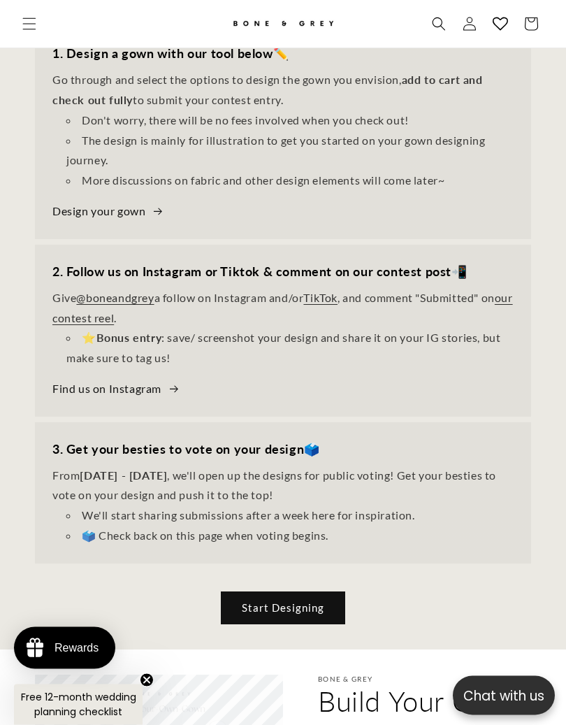
scroll to position [583, 0]
click at [314, 623] on link "Start Designing" at bounding box center [283, 606] width 124 height 33
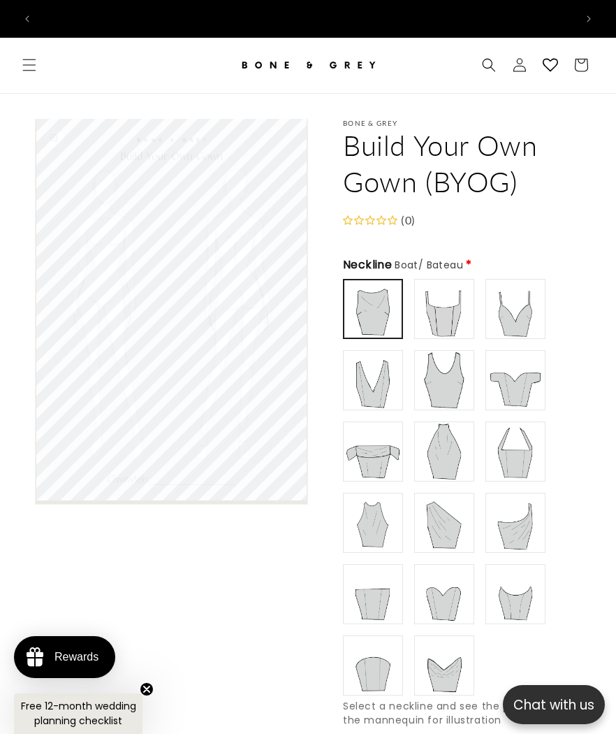
scroll to position [0, 534]
click at [527, 307] on img at bounding box center [516, 309] width 56 height 56
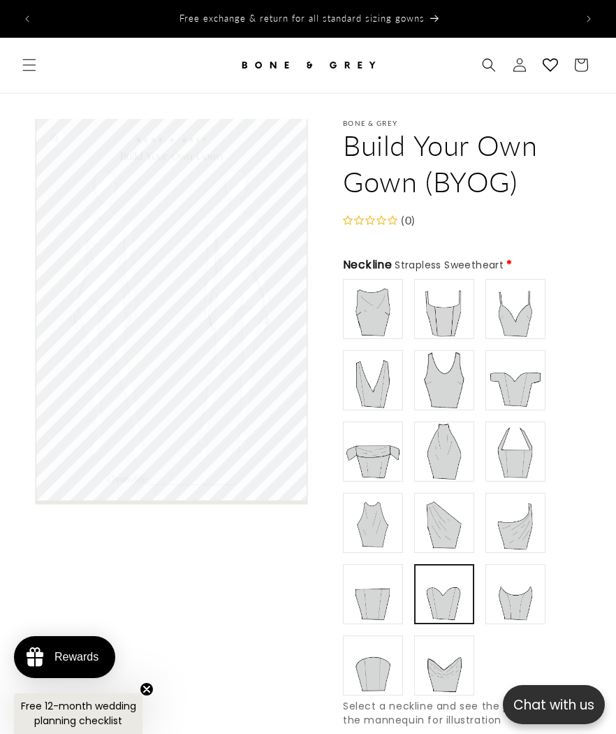
scroll to position [0, 0]
click at [530, 603] on img at bounding box center [515, 594] width 54 height 54
click at [460, 671] on img at bounding box center [444, 665] width 56 height 56
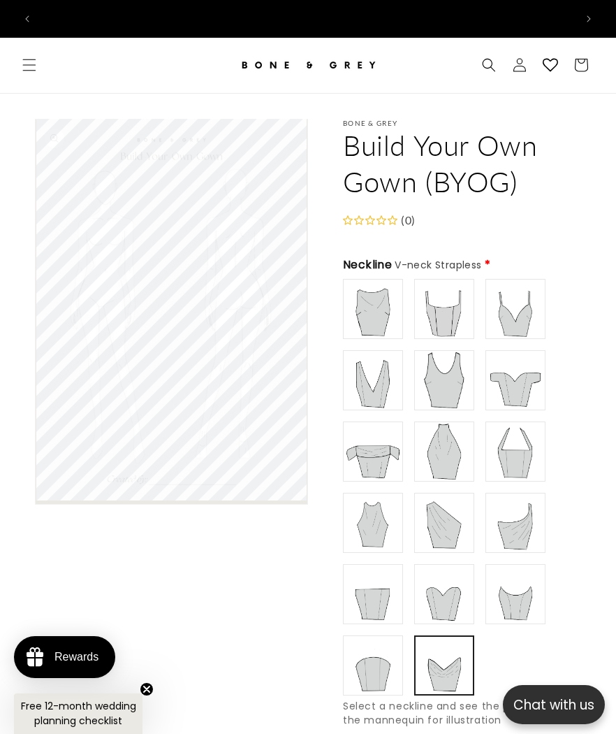
scroll to position [0, 1068]
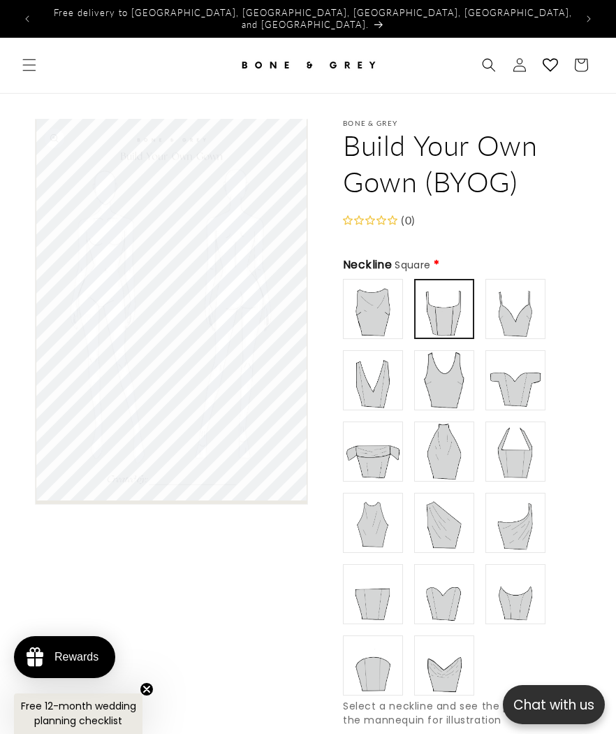
type input "**********"
click at [534, 312] on img at bounding box center [516, 309] width 56 height 56
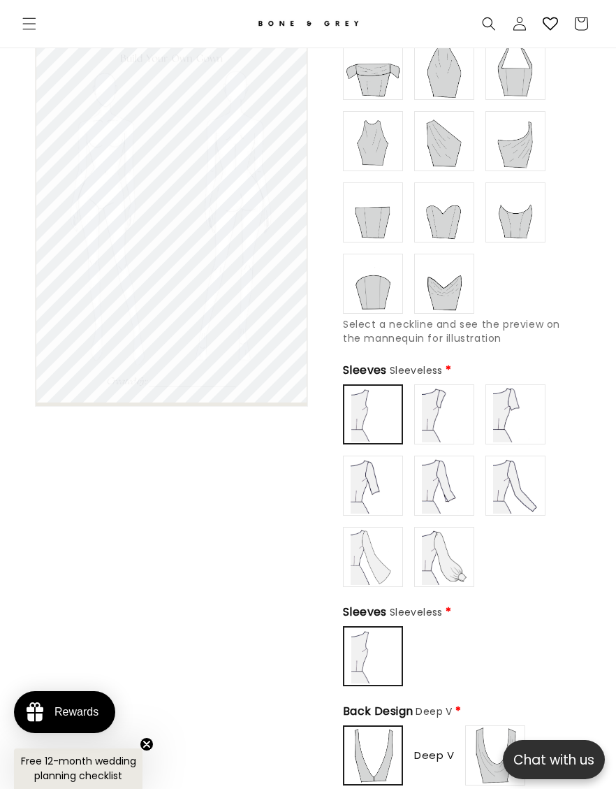
scroll to position [0, 534]
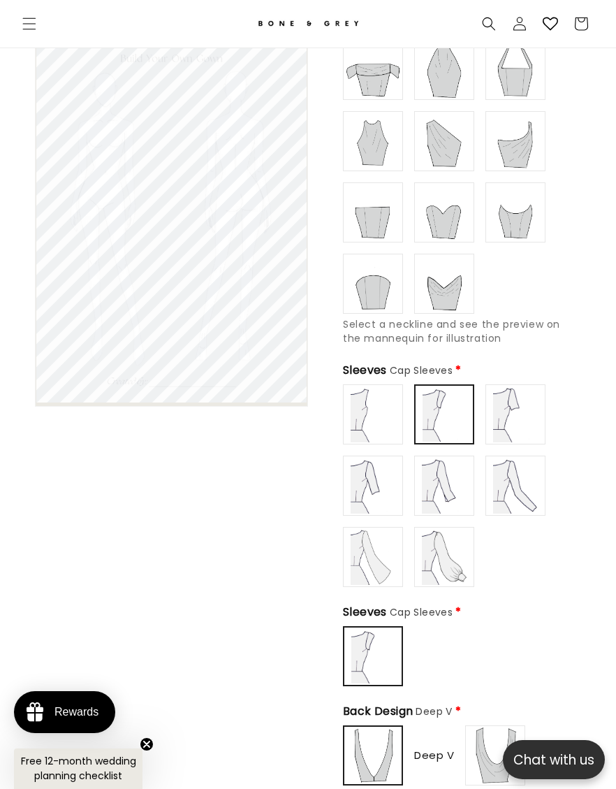
type input "**********"
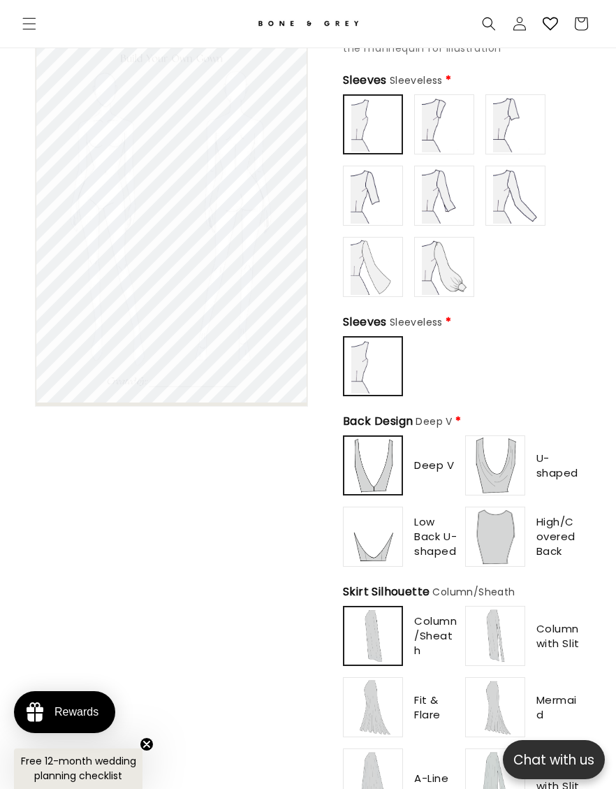
scroll to position [664, 0]
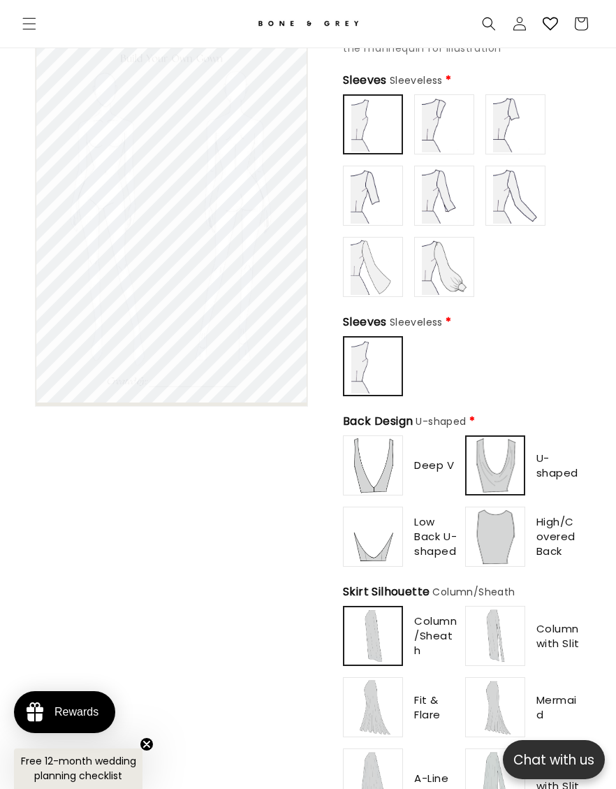
click at [510, 486] on img at bounding box center [495, 465] width 54 height 54
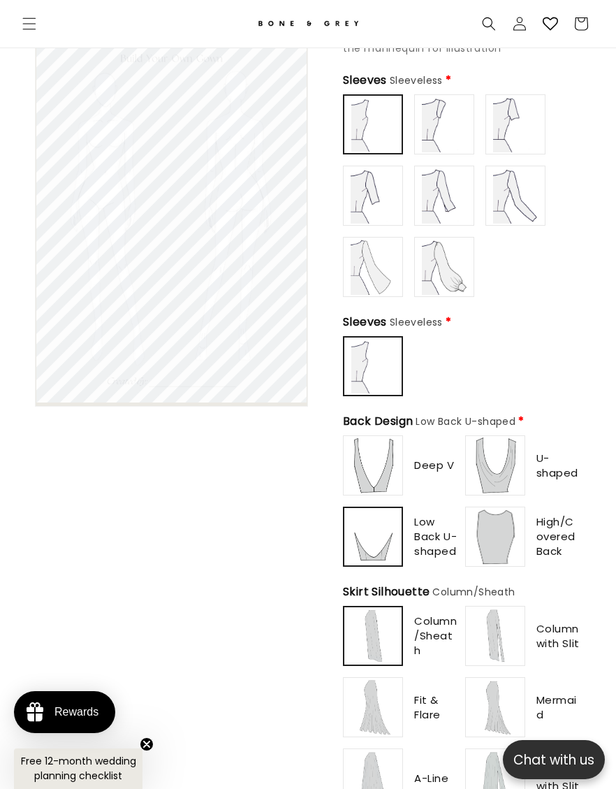
click at [394, 553] on img at bounding box center [373, 536] width 54 height 54
click at [508, 550] on img at bounding box center [495, 537] width 56 height 56
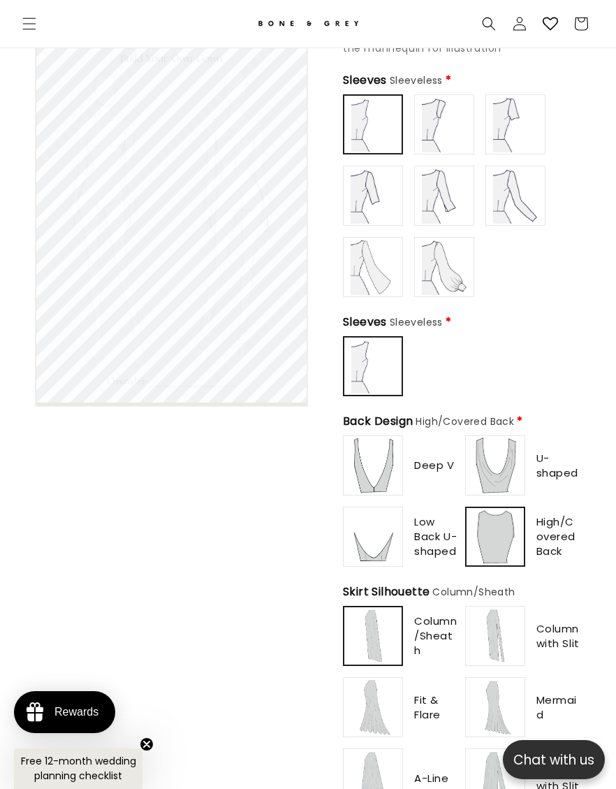
scroll to position [0, 534]
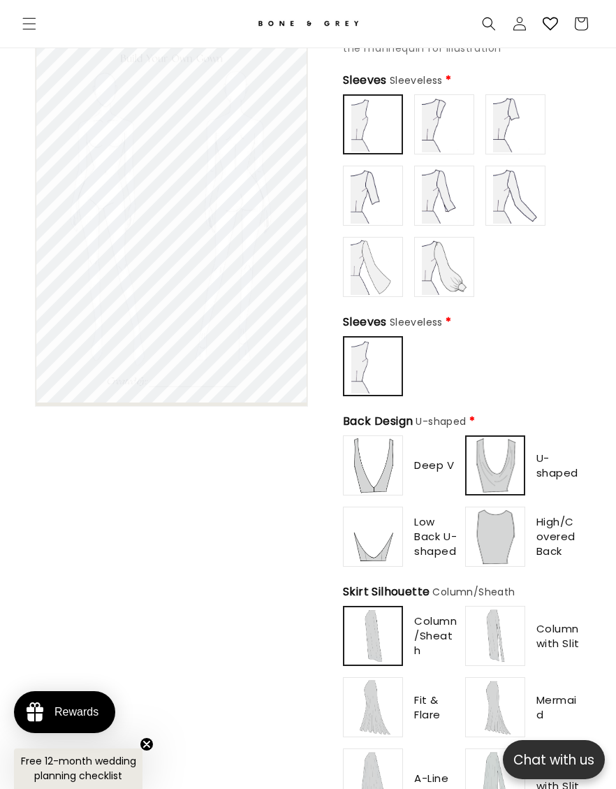
click at [504, 481] on img at bounding box center [495, 465] width 54 height 54
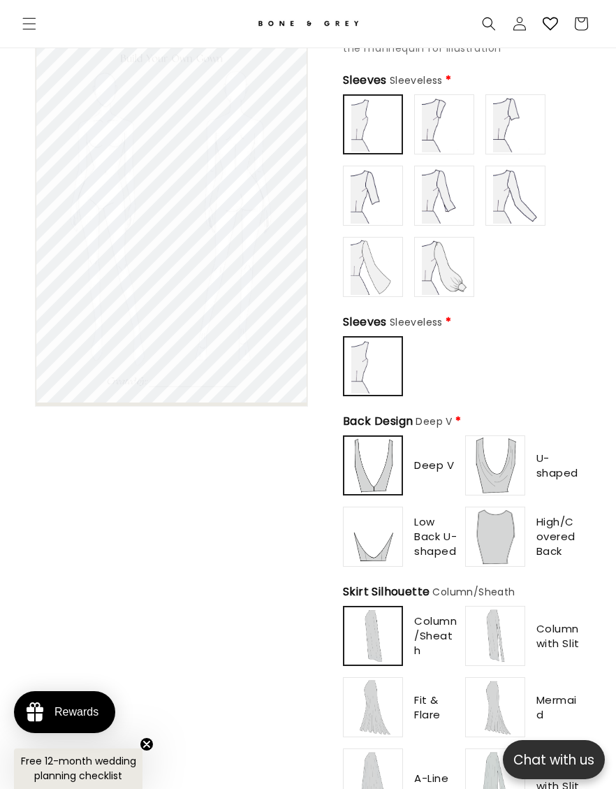
click at [399, 486] on img at bounding box center [373, 465] width 54 height 54
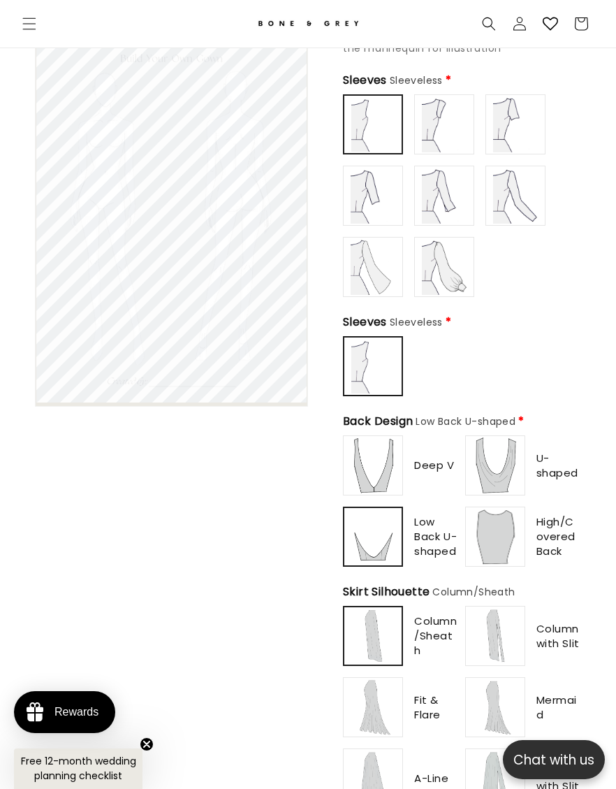
click at [391, 554] on img at bounding box center [373, 536] width 54 height 54
click at [395, 483] on img at bounding box center [373, 465] width 56 height 56
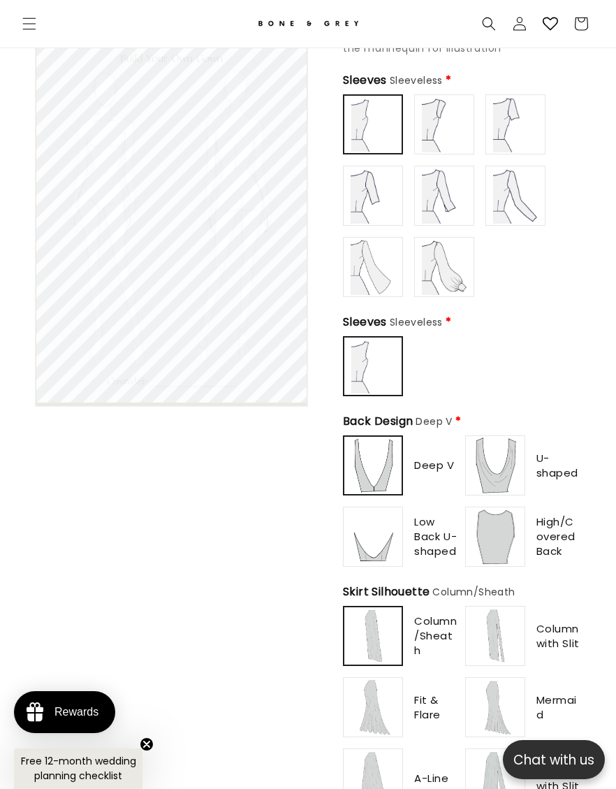
type input "**********"
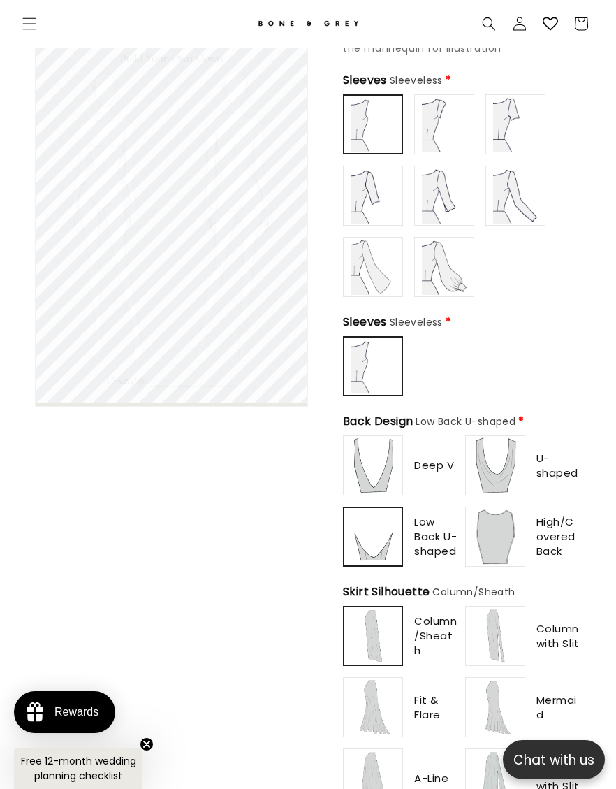
click at [395, 553] on img at bounding box center [373, 536] width 54 height 54
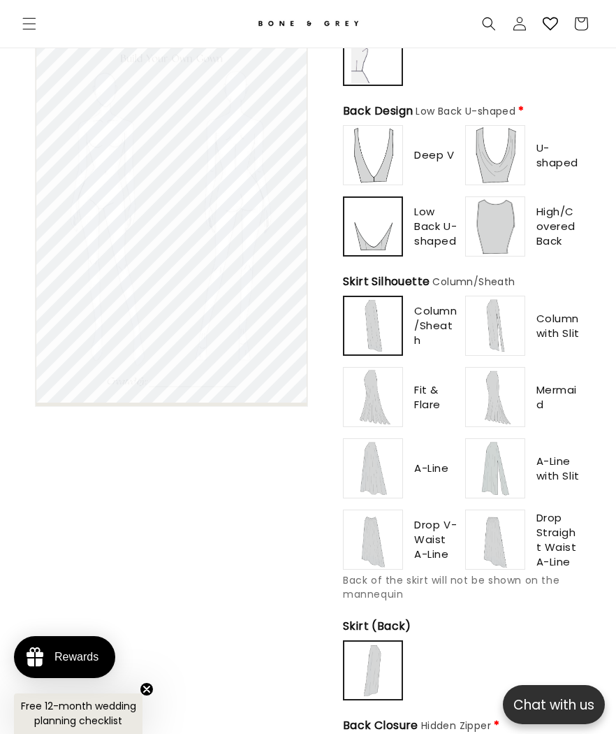
scroll to position [0, 0]
click at [433, 409] on span "Fit & Flare" at bounding box center [436, 396] width 45 height 29
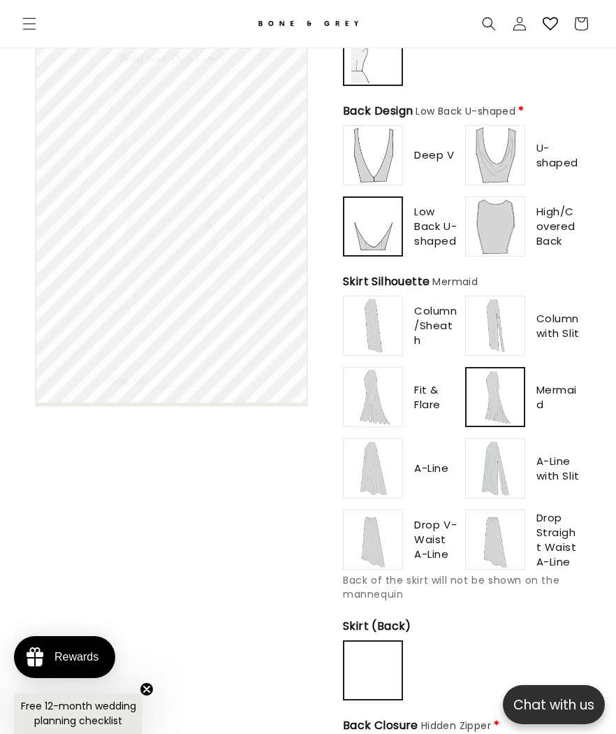
scroll to position [0, 1068]
click at [438, 561] on span "Drop V-Waist A-Line" at bounding box center [436, 539] width 45 height 44
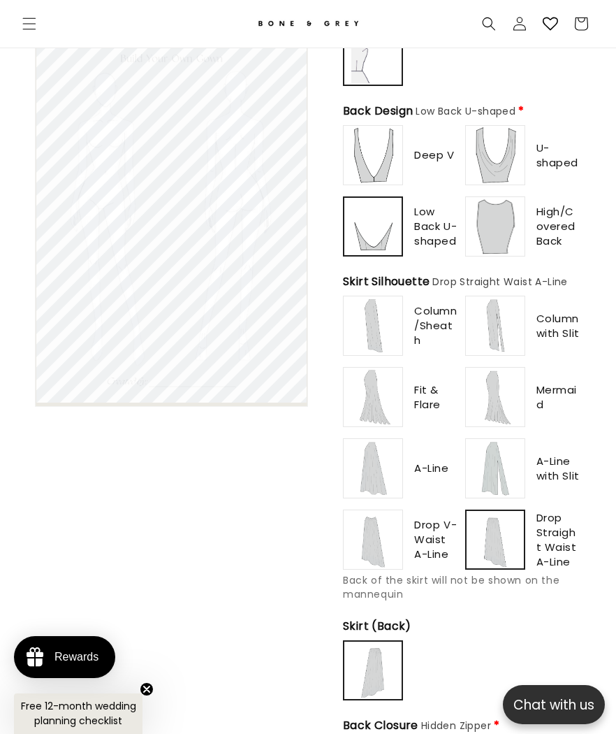
scroll to position [0, 0]
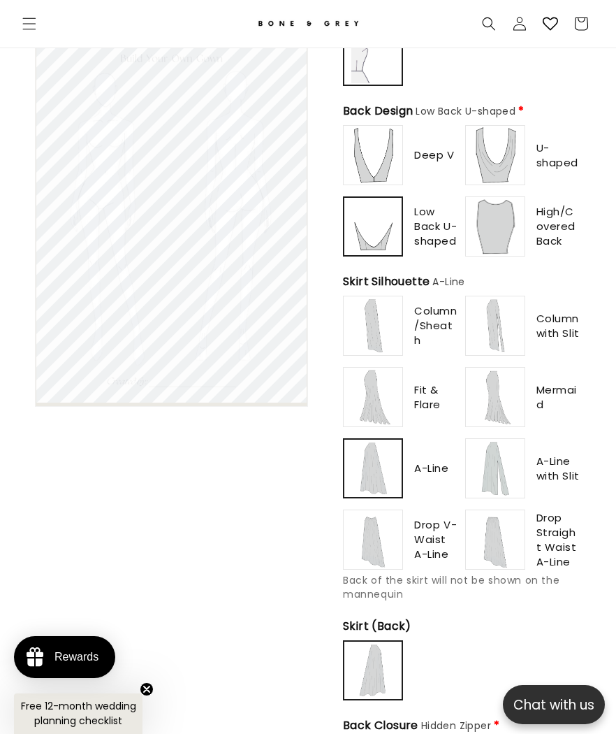
click at [400, 491] on img at bounding box center [373, 468] width 54 height 54
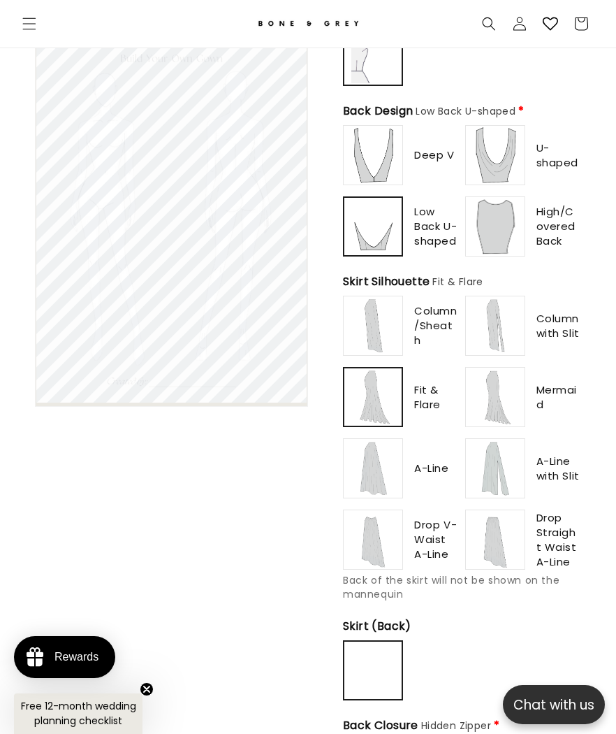
scroll to position [0, 1068]
type input "*******"
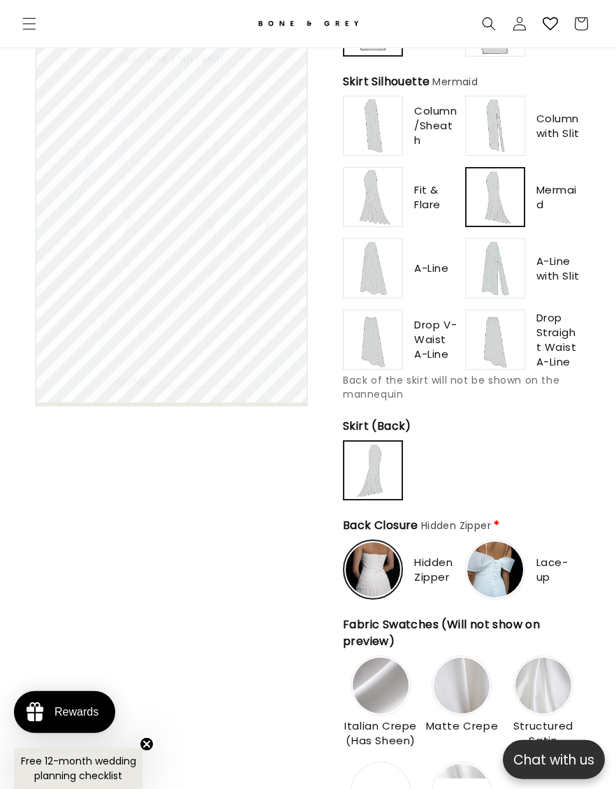
scroll to position [1174, 0]
click at [388, 486] on img at bounding box center [373, 470] width 54 height 54
type input "*******"
click at [390, 497] on img at bounding box center [373, 470] width 54 height 54
click at [390, 498] on img at bounding box center [373, 470] width 56 height 56
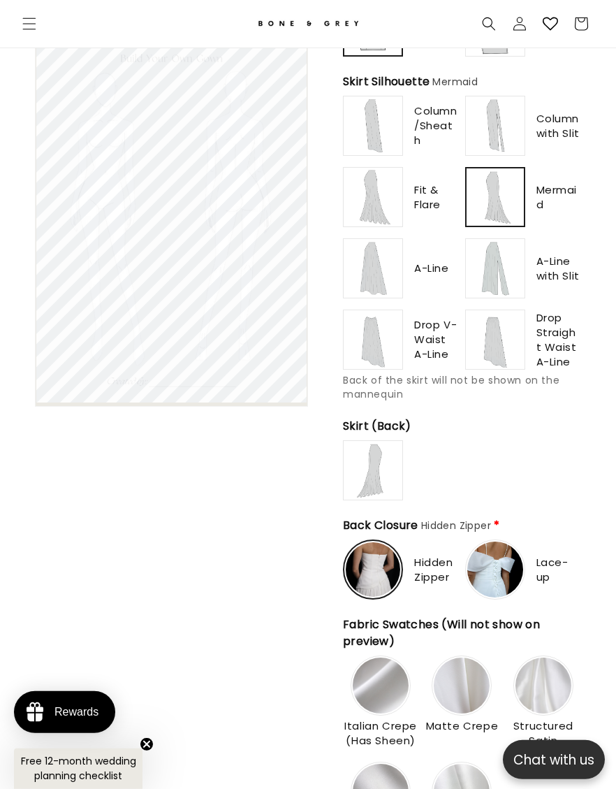
scroll to position [0, 534]
type input "*******"
click at [394, 497] on img at bounding box center [373, 470] width 54 height 54
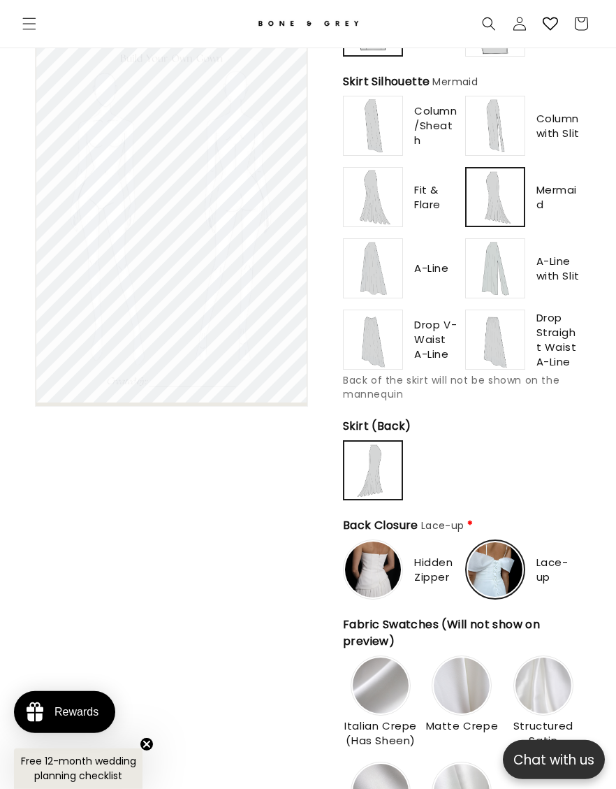
click at [502, 595] on img at bounding box center [495, 569] width 54 height 54
type input "**********"
click at [381, 585] on img at bounding box center [373, 569] width 54 height 54
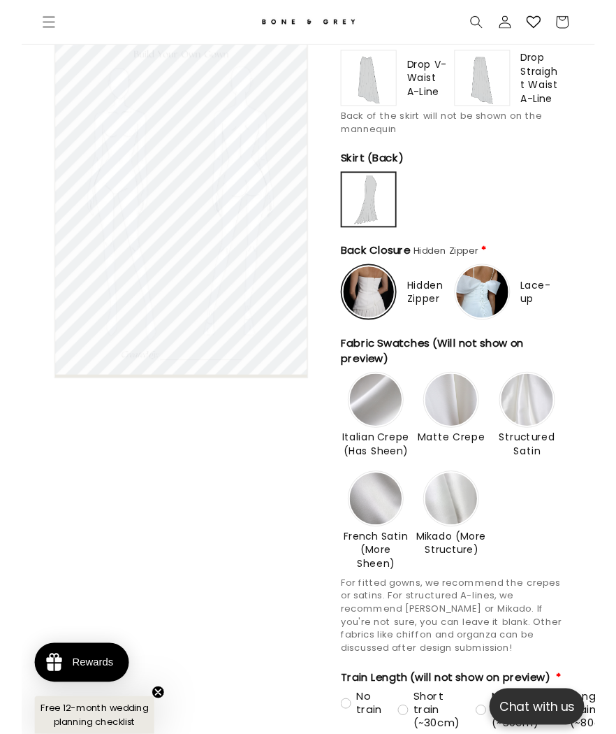
scroll to position [1428, 0]
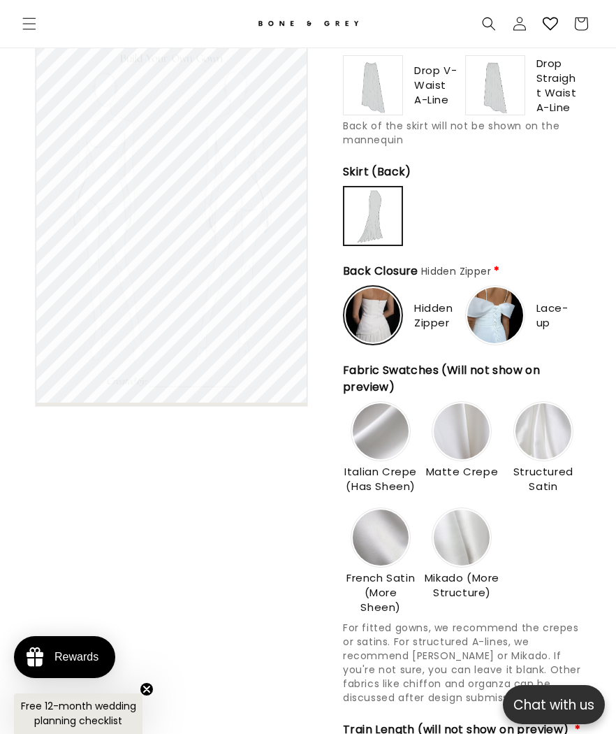
click at [397, 442] on img at bounding box center [381, 431] width 56 height 56
click at [458, 541] on img at bounding box center [462, 537] width 56 height 56
type input "**********"
click at [401, 442] on img at bounding box center [381, 431] width 56 height 56
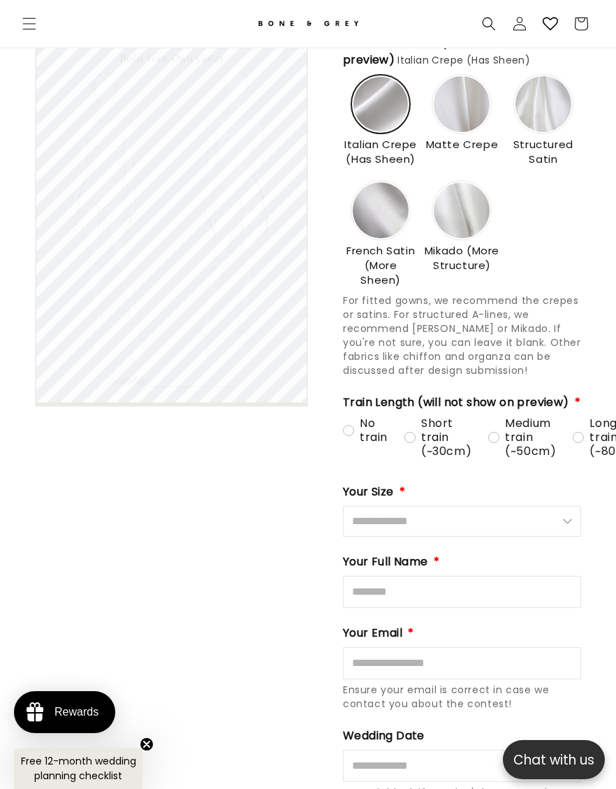
type input "**********"
click at [504, 458] on div "Medium train (~50cm)" at bounding box center [522, 437] width 68 height 42
click at [560, 537] on input "Size" at bounding box center [462, 521] width 238 height 31
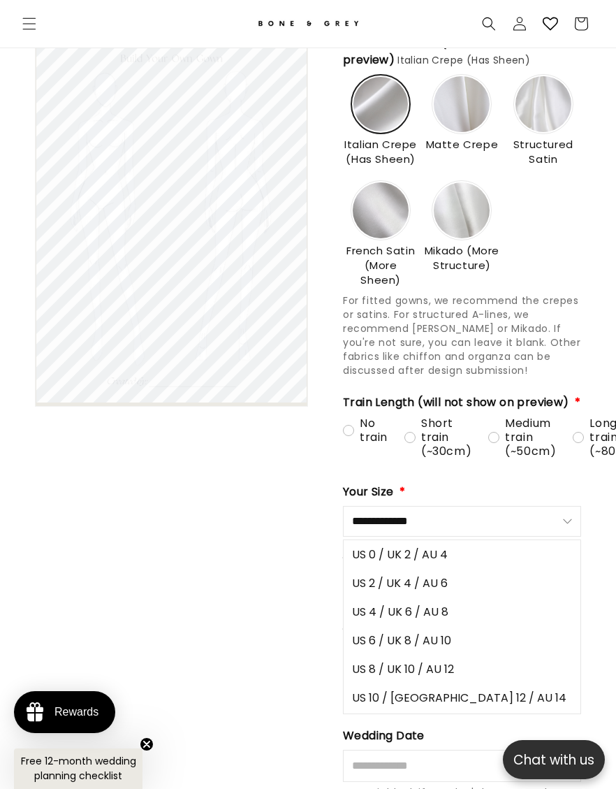
scroll to position [0, 0]
click at [442, 649] on span "US 6 / UK 8 / AU 10" at bounding box center [401, 640] width 99 height 17
type input "**********"
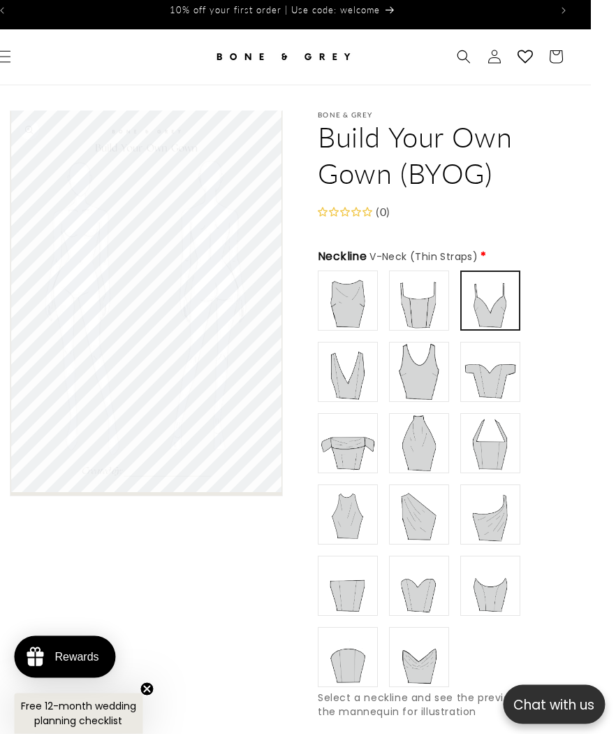
scroll to position [0, 29]
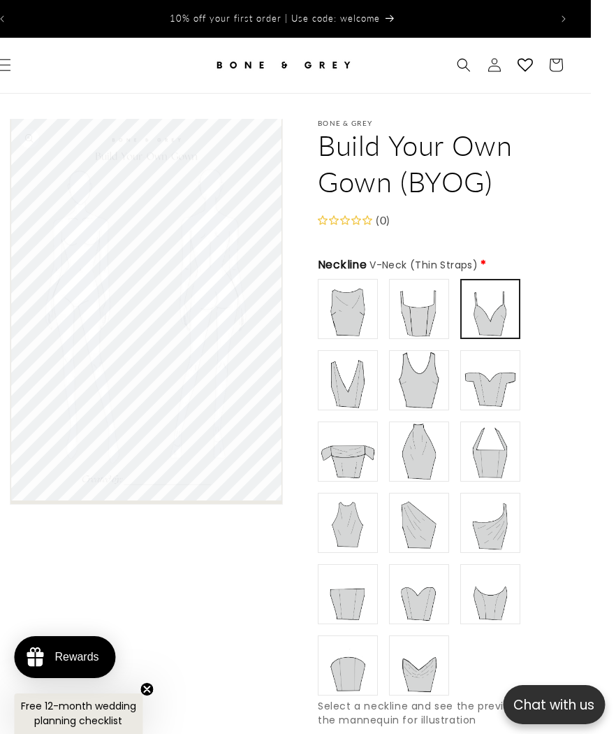
click at [19, 61] on span "Menu" at bounding box center [4, 65] width 31 height 31
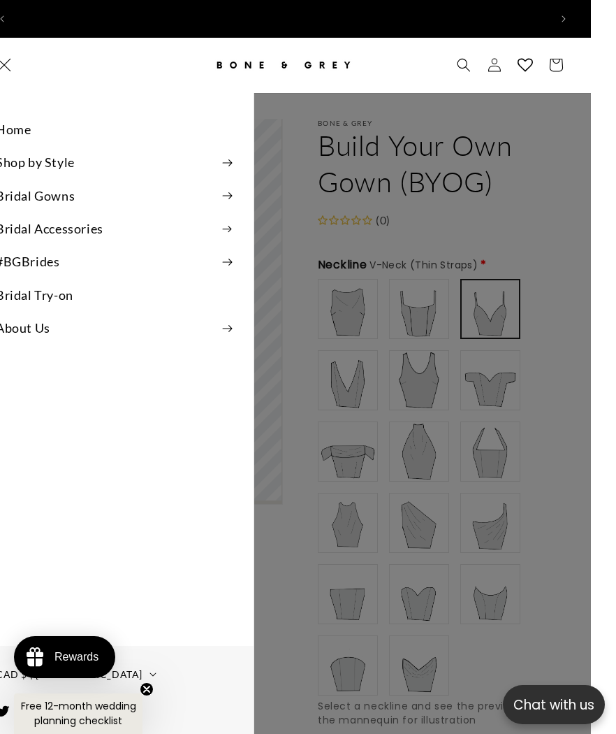
scroll to position [0, 534]
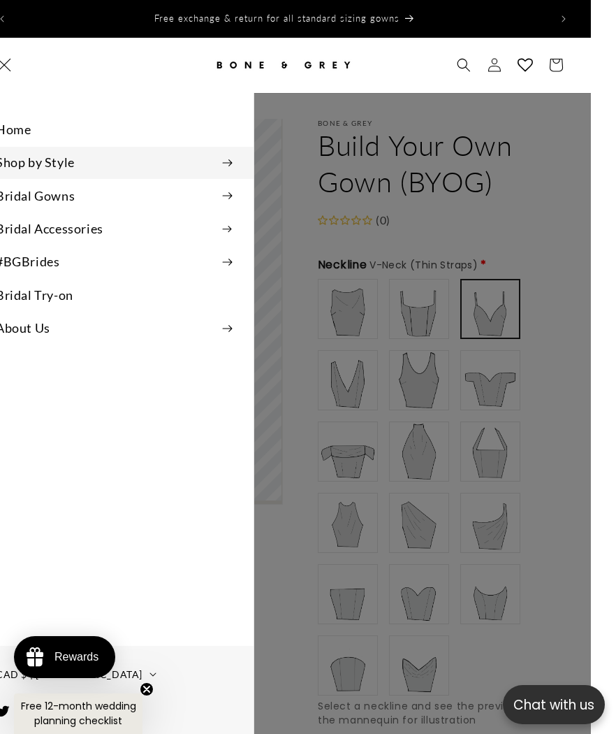
click at [119, 159] on summary "Shop by Style" at bounding box center [114, 162] width 279 height 31
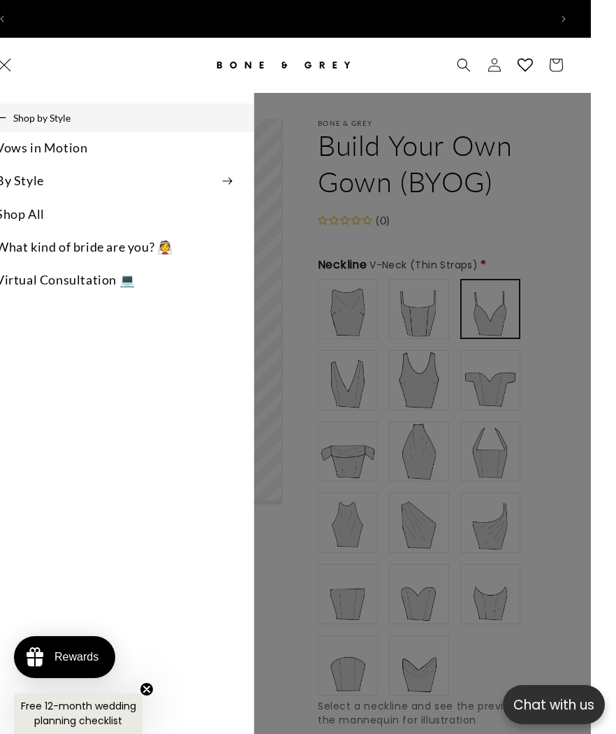
scroll to position [0, 1068]
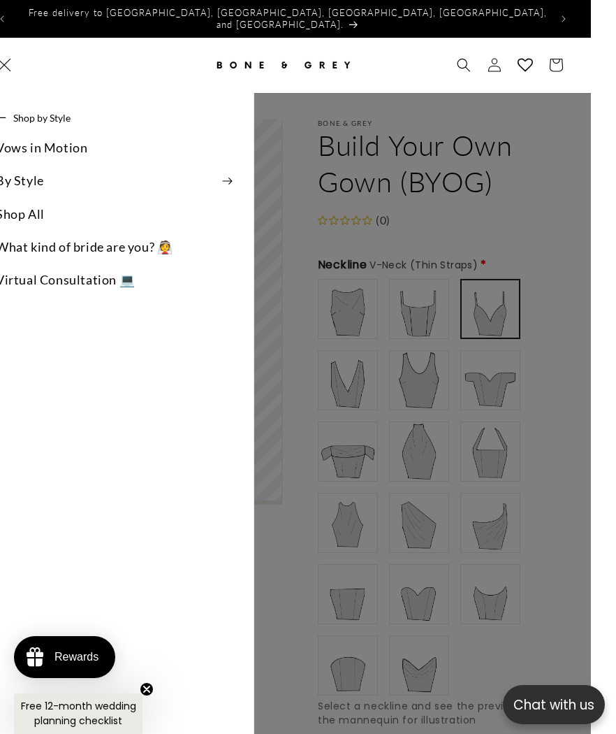
click at [92, 147] on link "Vows in Motion" at bounding box center [114, 147] width 279 height 31
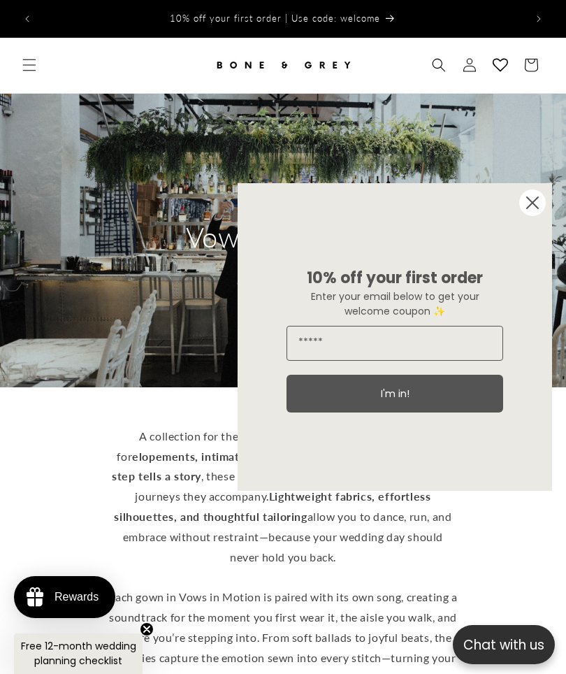
click at [31, 59] on icon "Menu" at bounding box center [29, 65] width 14 height 14
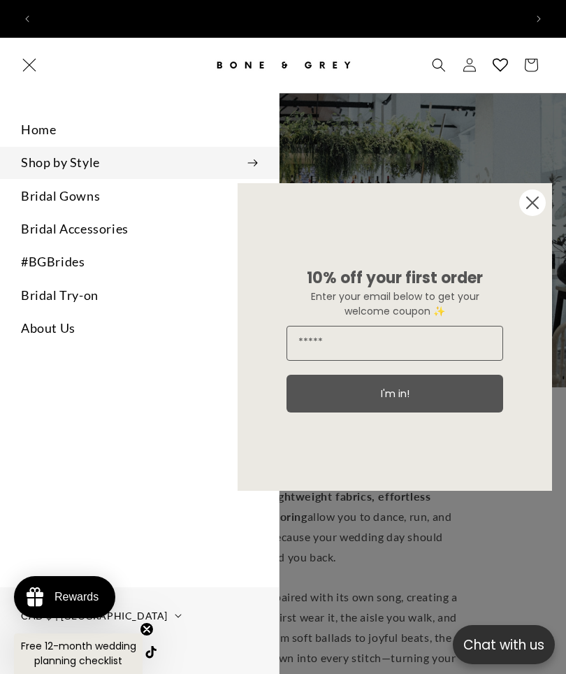
scroll to position [0, 486]
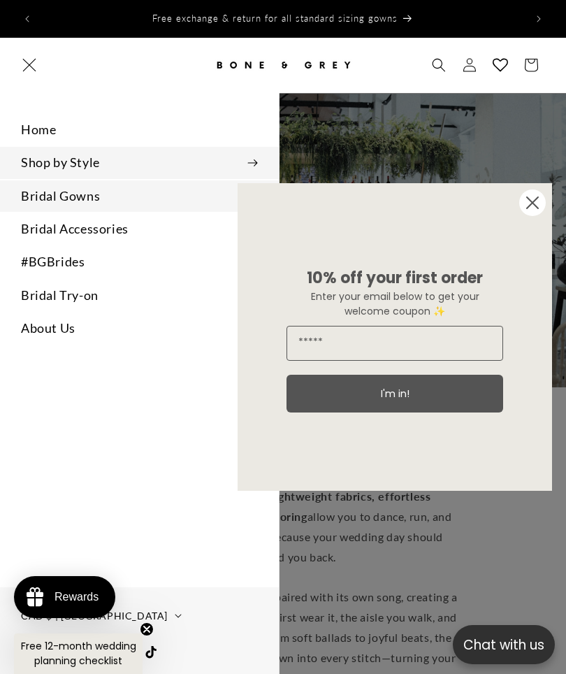
click at [92, 182] on summary "Bridal Gowns" at bounding box center [139, 195] width 279 height 31
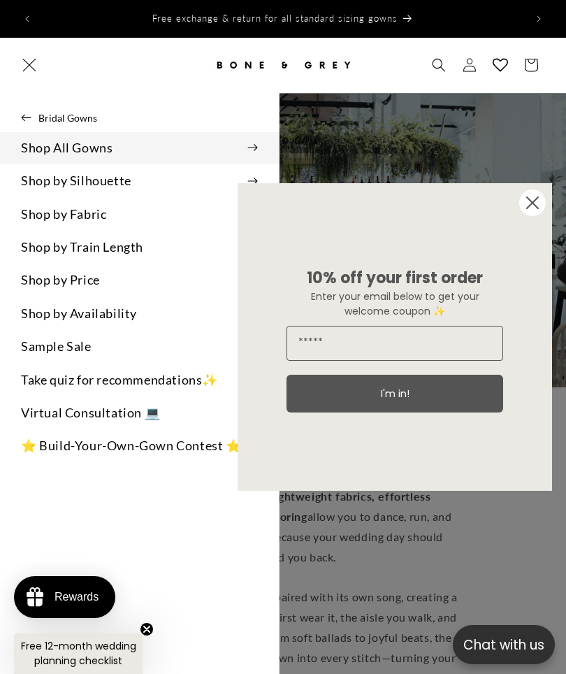
click at [136, 147] on summary "Shop All Gowns" at bounding box center [139, 147] width 279 height 31
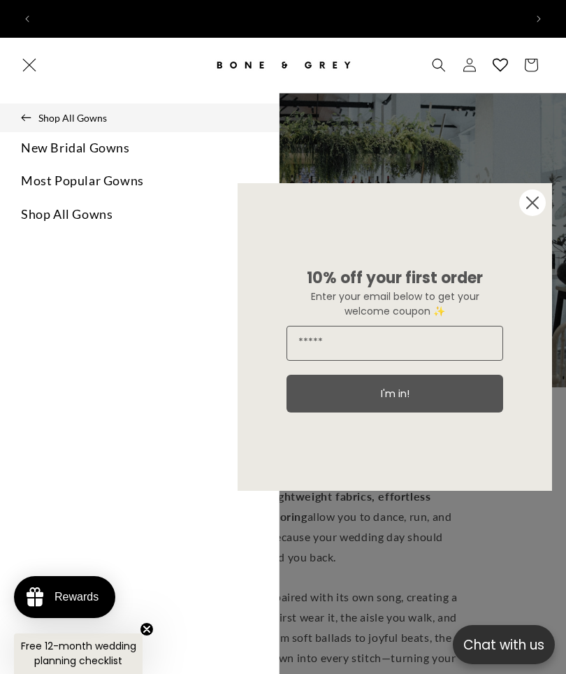
scroll to position [0, 973]
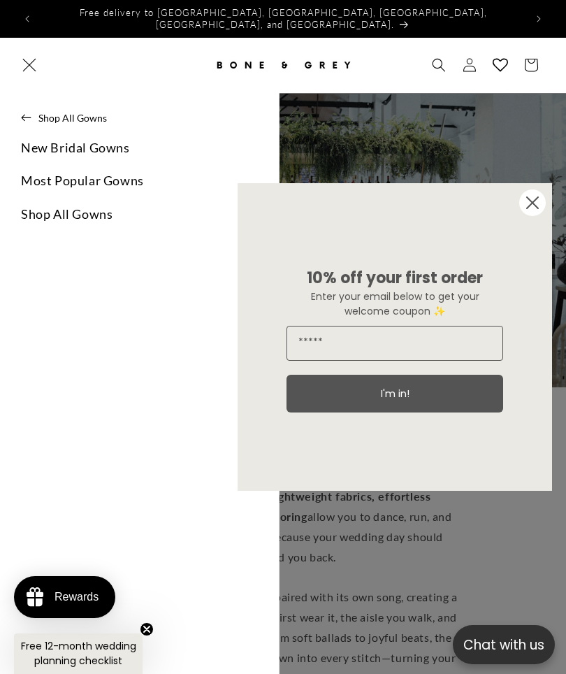
click at [527, 212] on circle "Close dialog" at bounding box center [532, 202] width 27 height 27
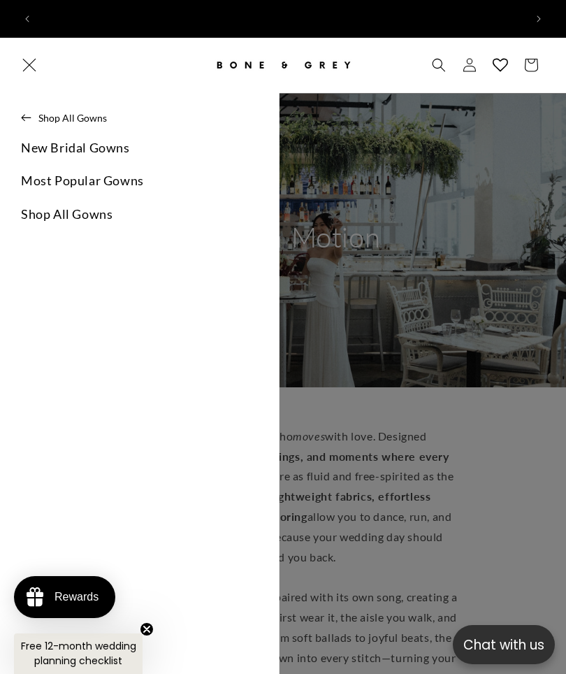
scroll to position [0, 0]
click at [78, 207] on link "Shop All Gowns" at bounding box center [139, 213] width 279 height 31
click at [108, 212] on link "Shop All Gowns" at bounding box center [139, 213] width 279 height 31
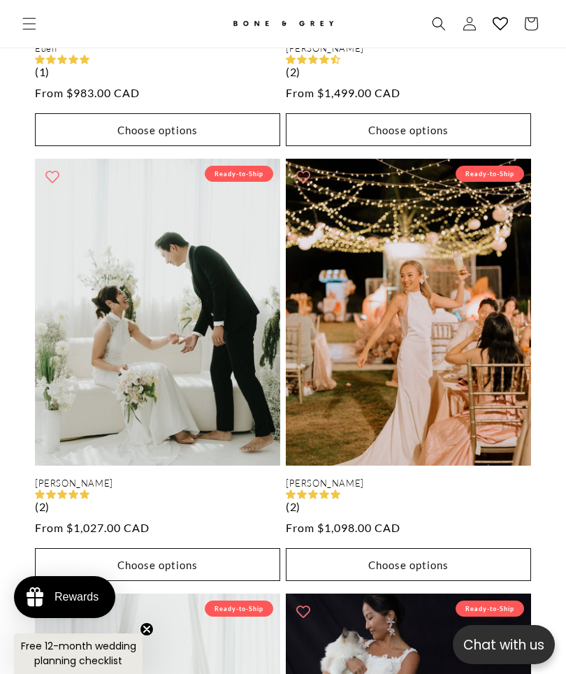
scroll to position [4804, 0]
